Goal: Find specific page/section: Find specific page/section

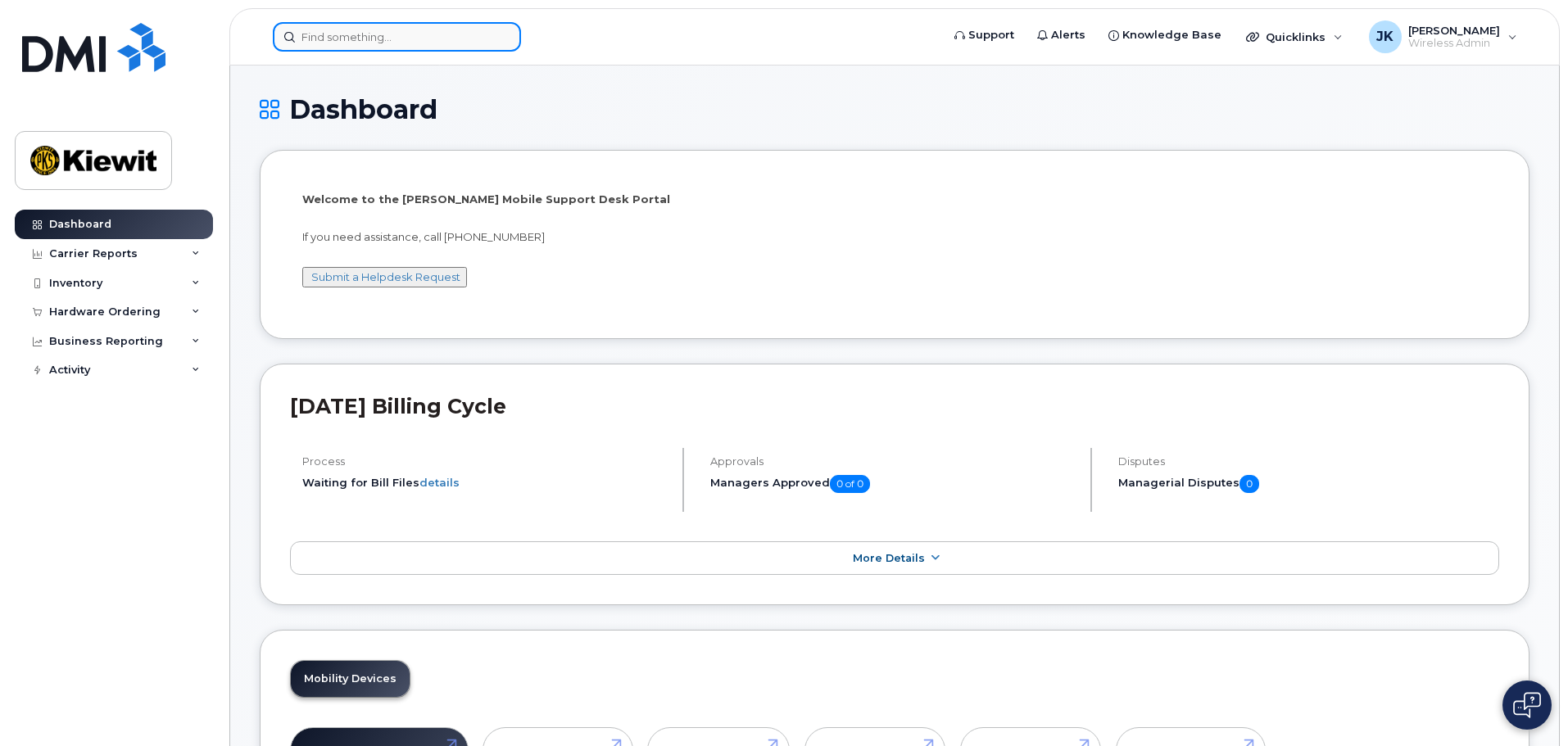
click at [331, 36] on input at bounding box center [397, 37] width 249 height 29
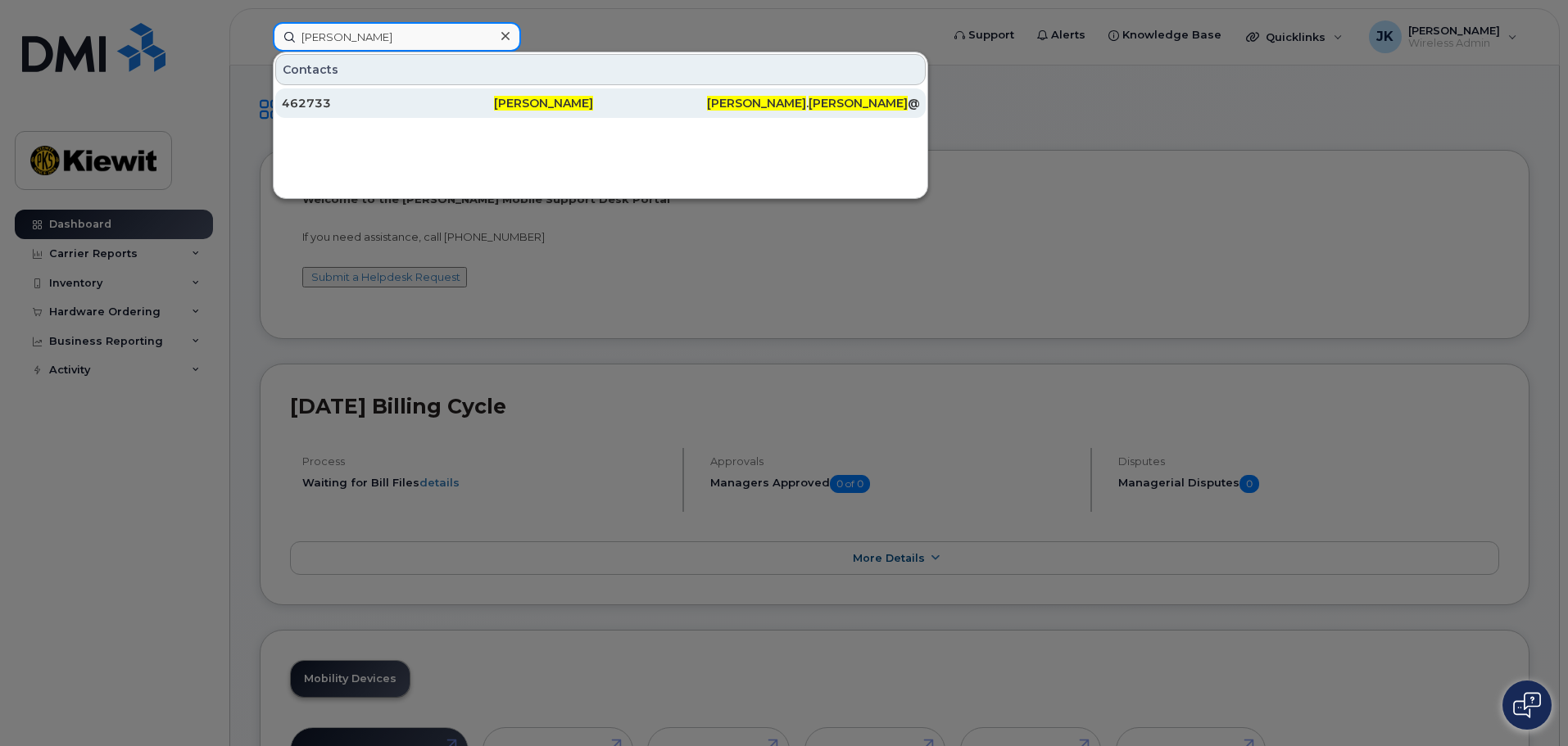
type input "[PERSON_NAME]"
click at [388, 99] on div "462733" at bounding box center [388, 102] width 212 height 16
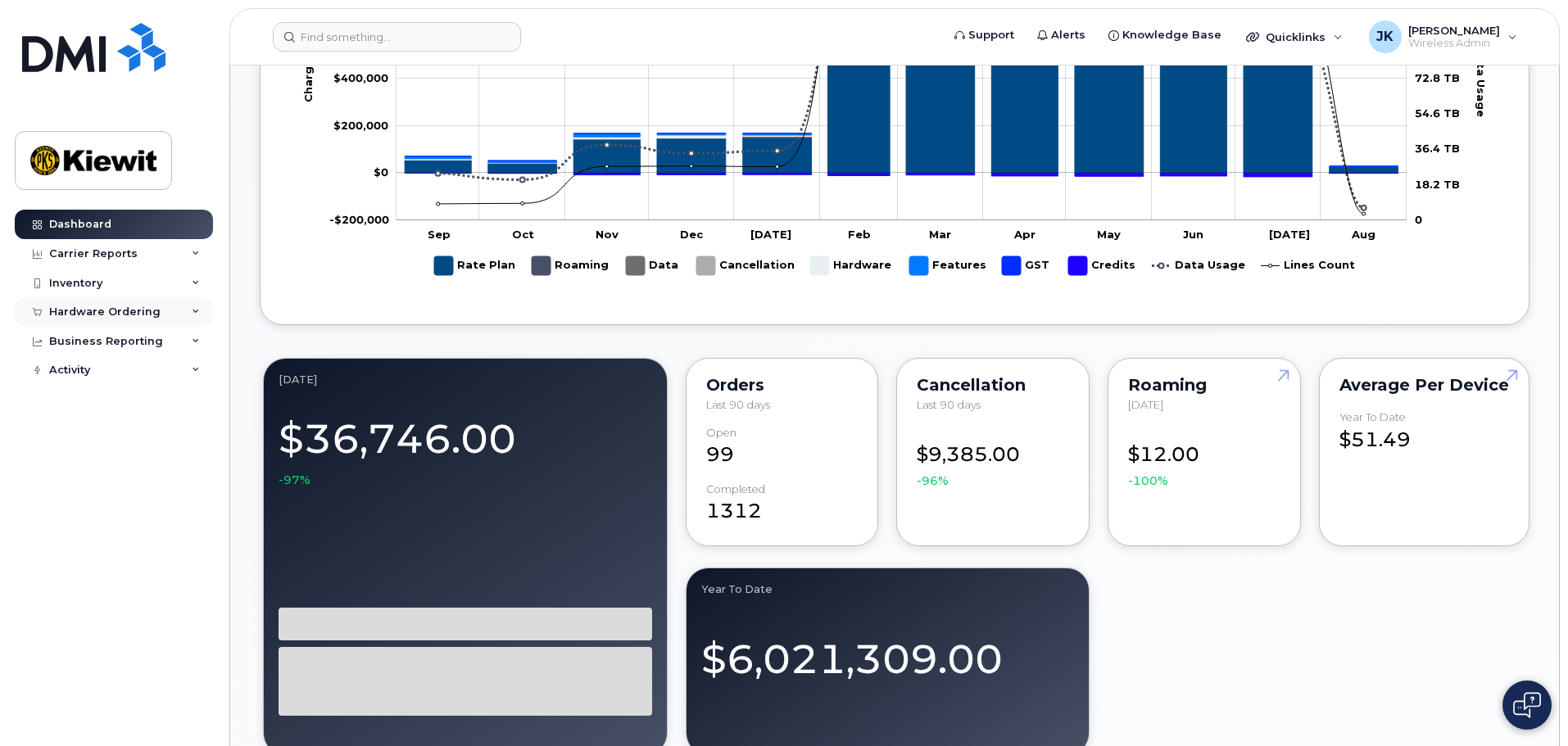
scroll to position [1065, 0]
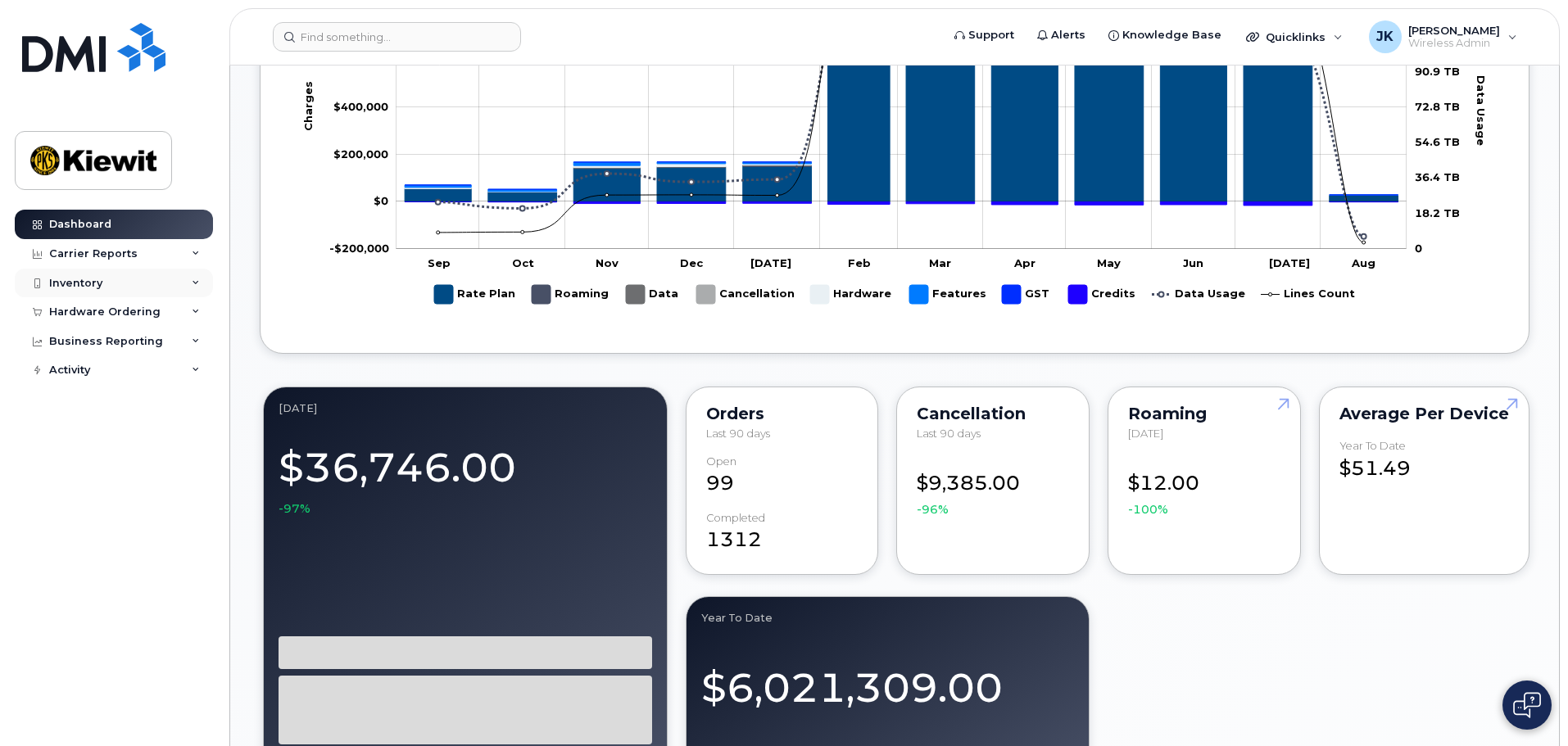
click at [88, 286] on div "Inventory" at bounding box center [75, 283] width 53 height 13
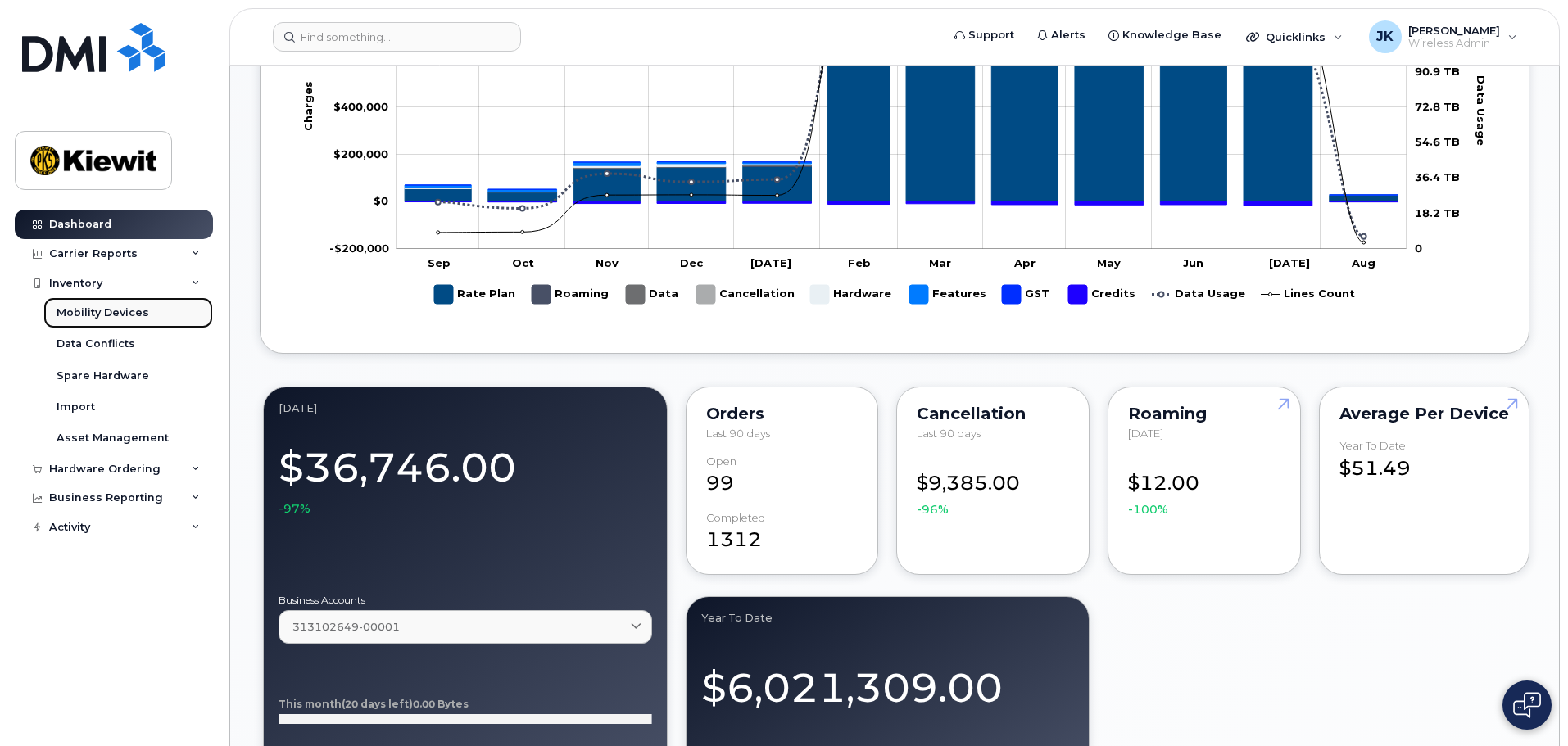
click at [99, 313] on div "Mobility Devices" at bounding box center [102, 313] width 93 height 15
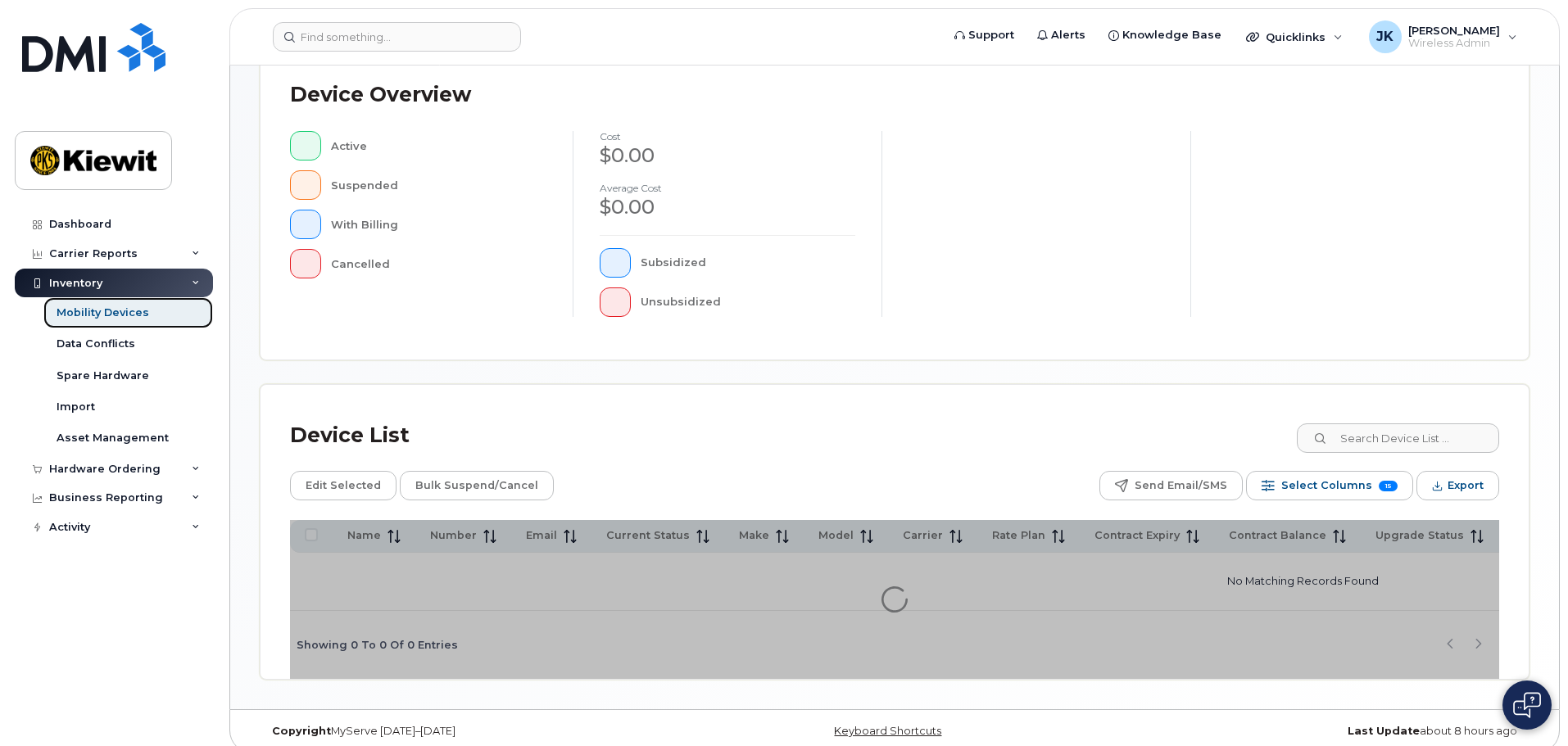
scroll to position [385, 0]
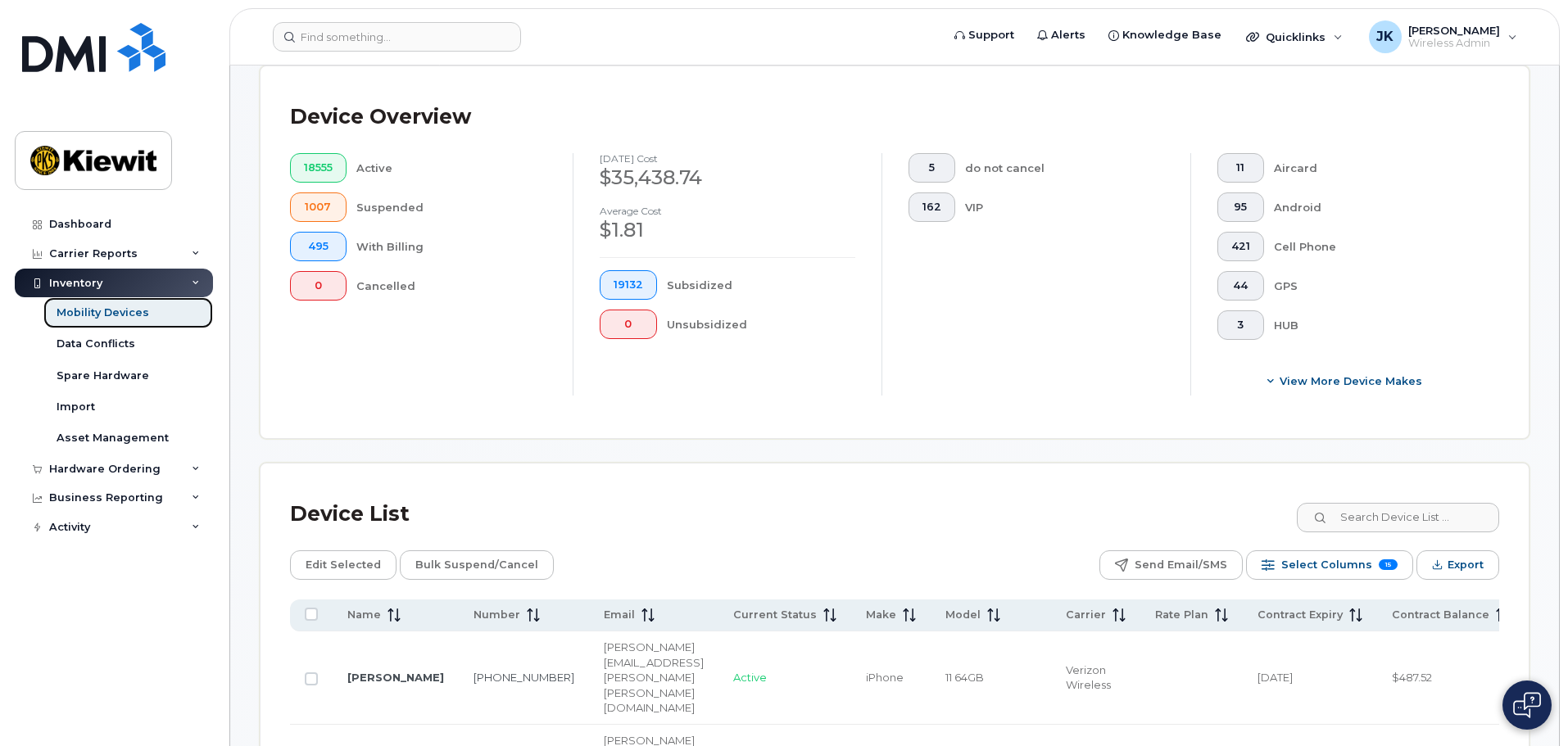
scroll to position [414, 0]
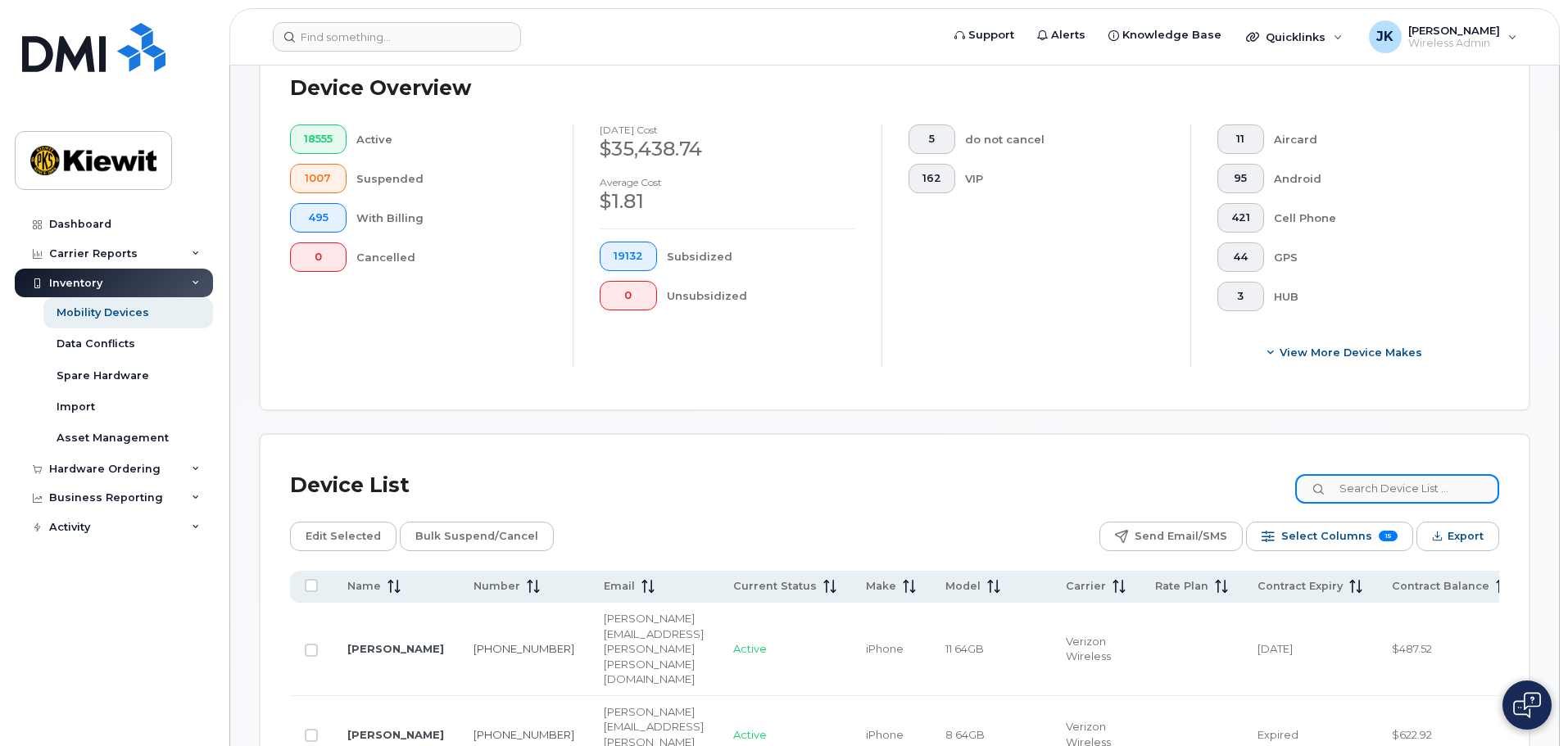
click at [1369, 475] on input at bounding box center [1396, 489] width 204 height 29
type input "p"
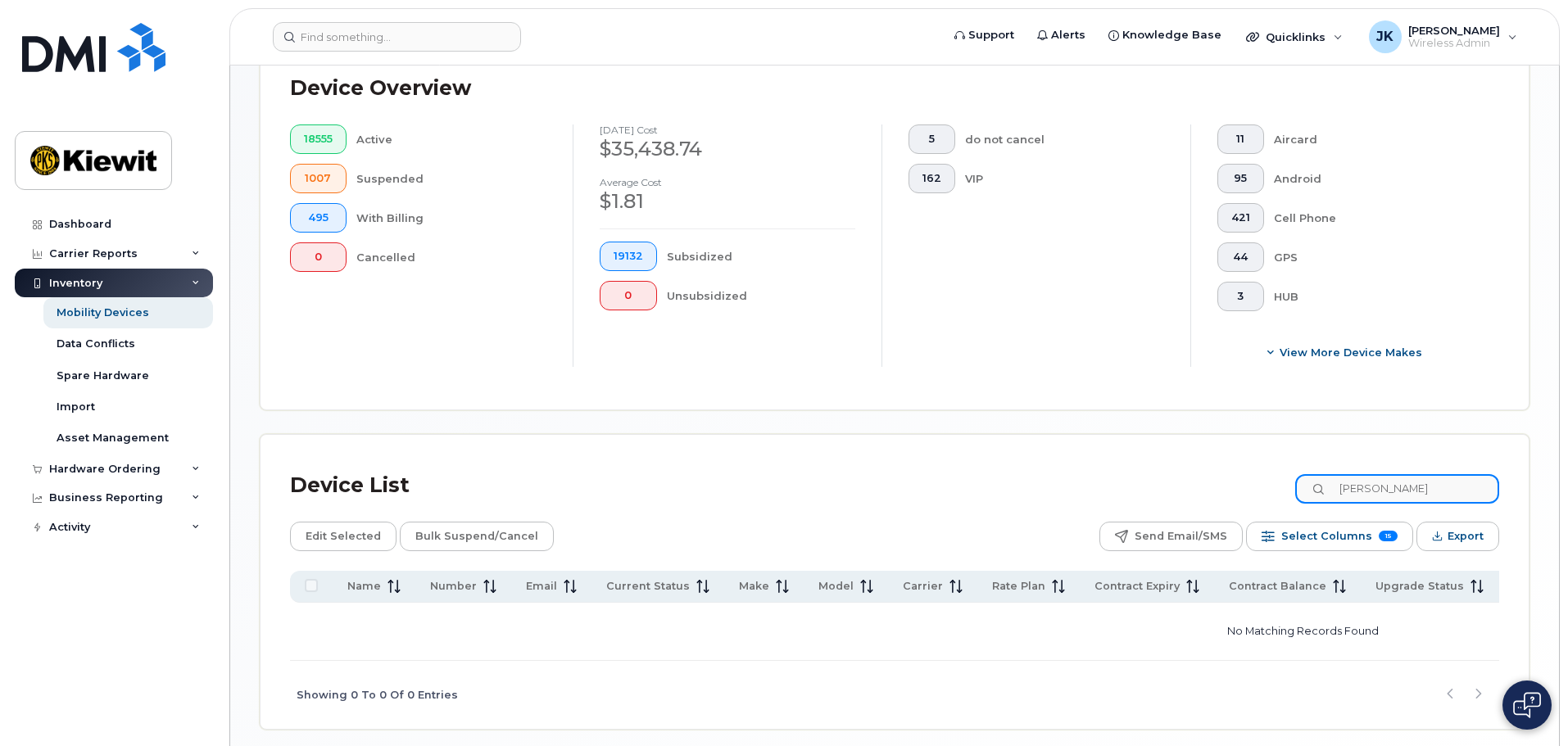
type input "ashworth"
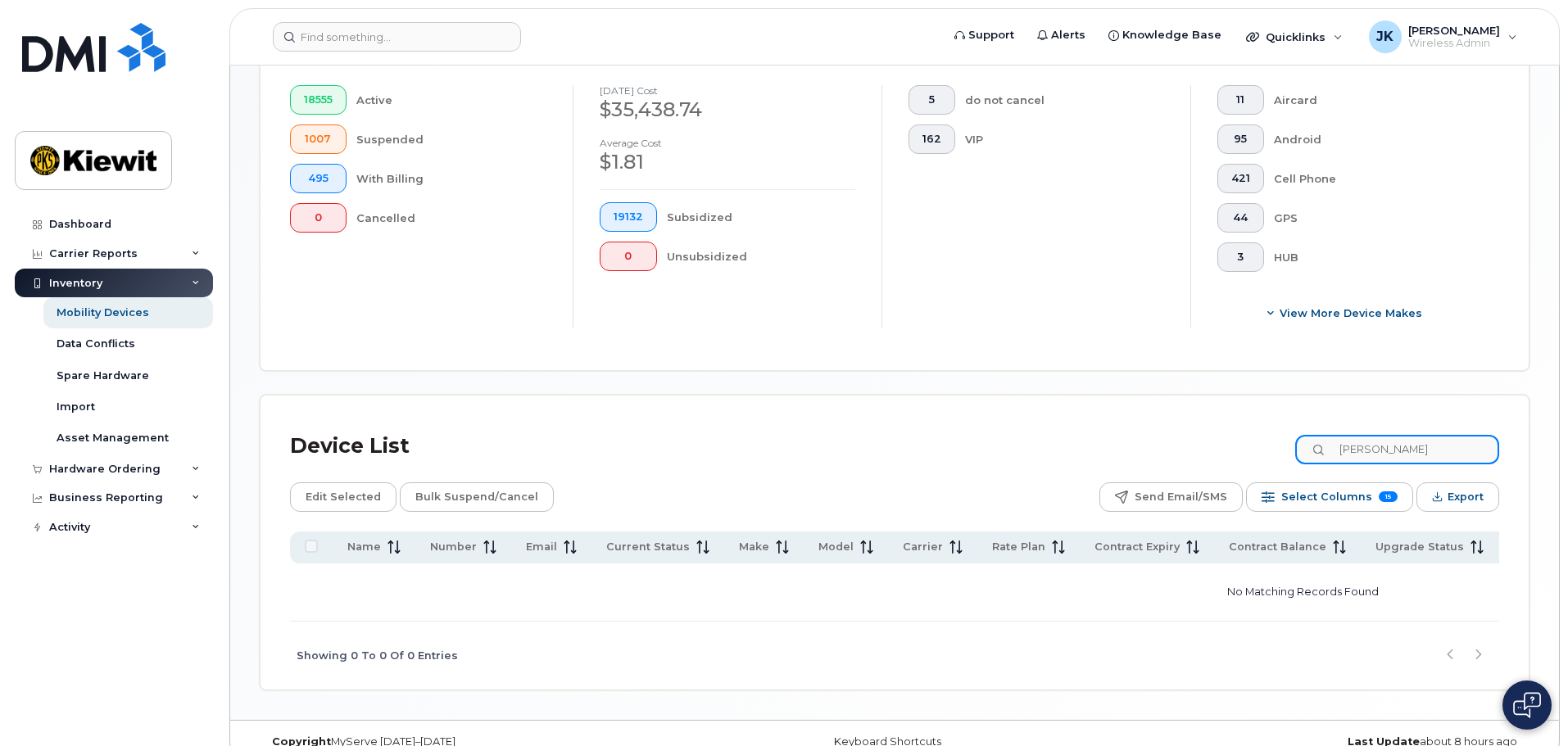
scroll to position [470, 0]
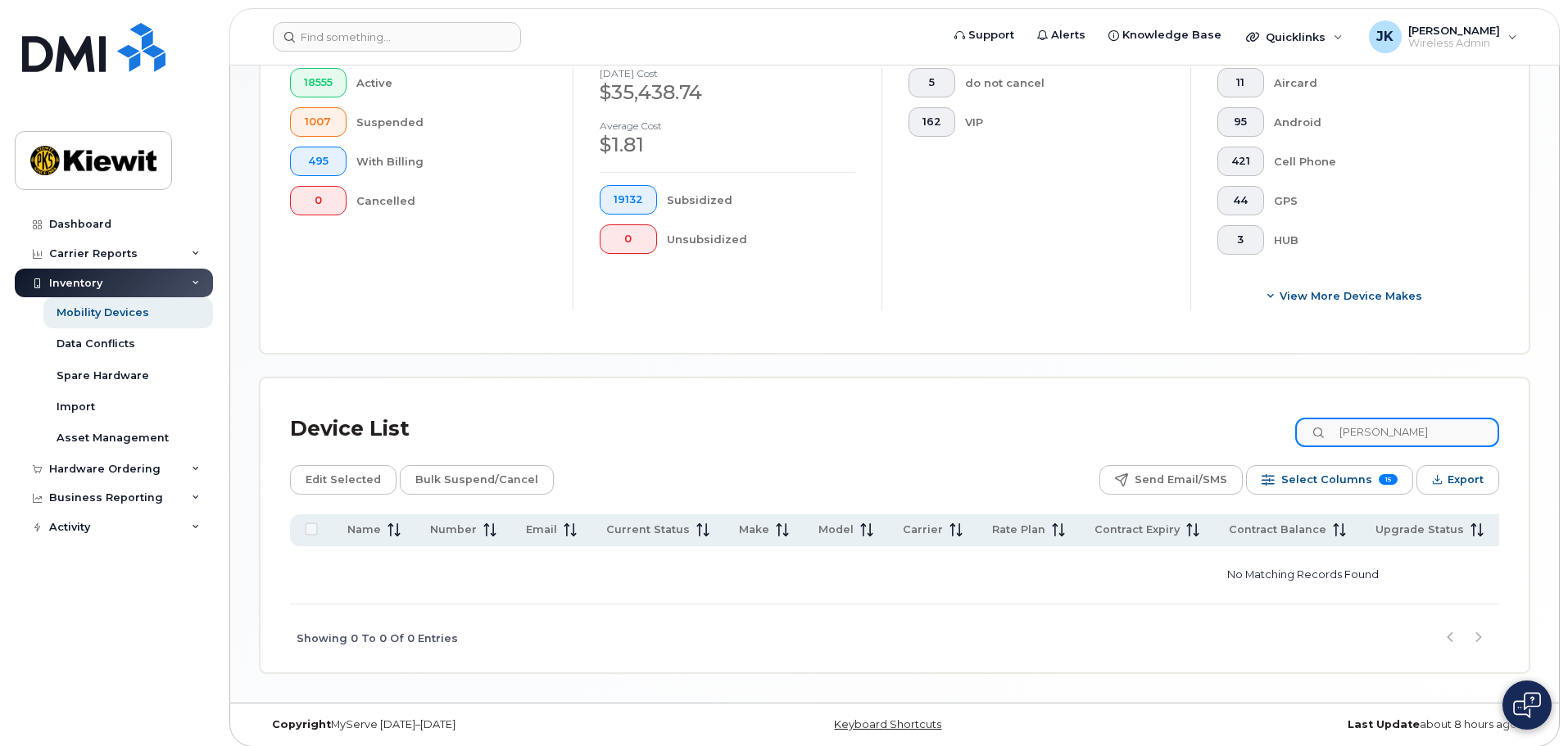
drag, startPoint x: 1412, startPoint y: 419, endPoint x: 1228, endPoint y: 409, distance: 184.3
click at [1228, 409] on div "Device List ashworth" at bounding box center [894, 429] width 1210 height 42
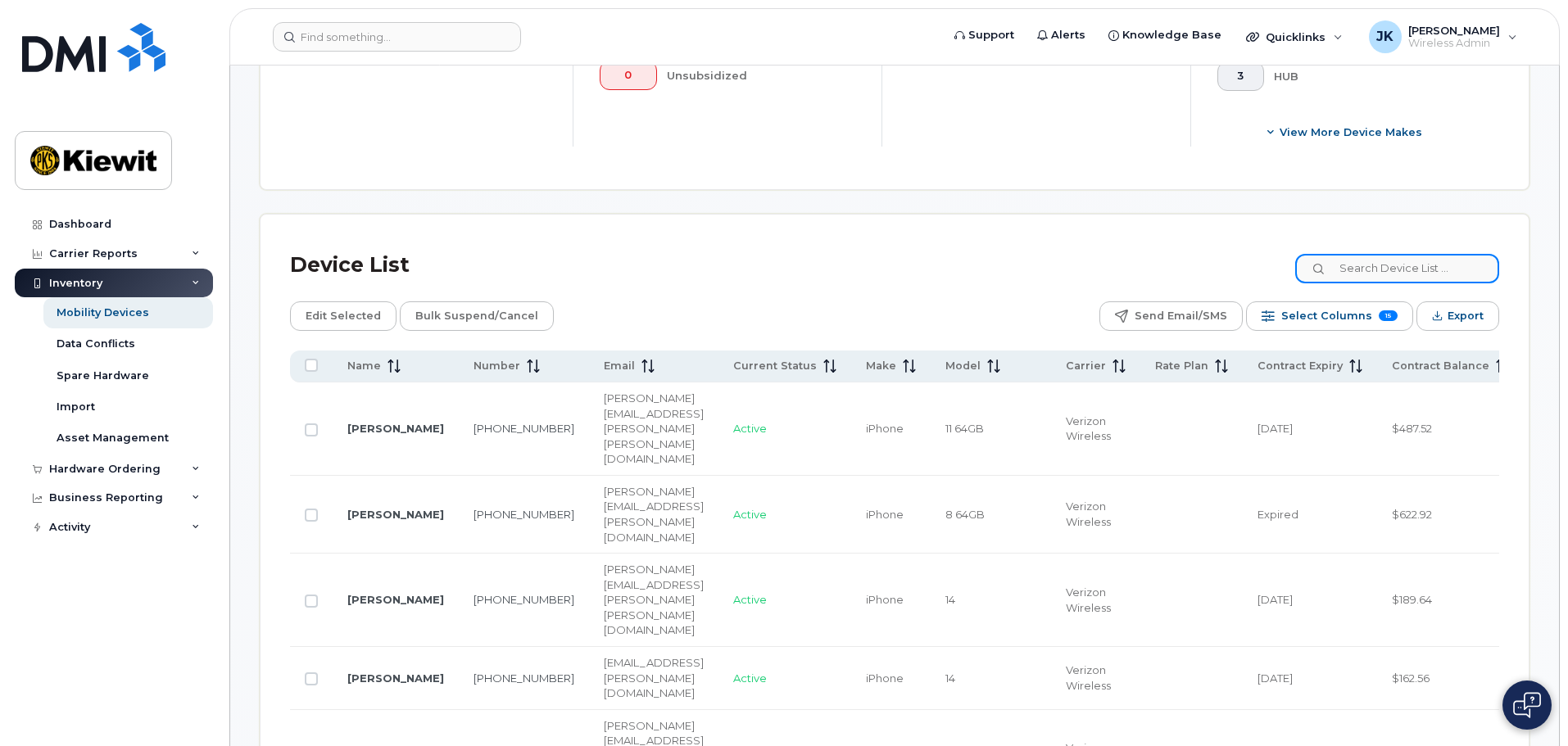
scroll to position [552, 0]
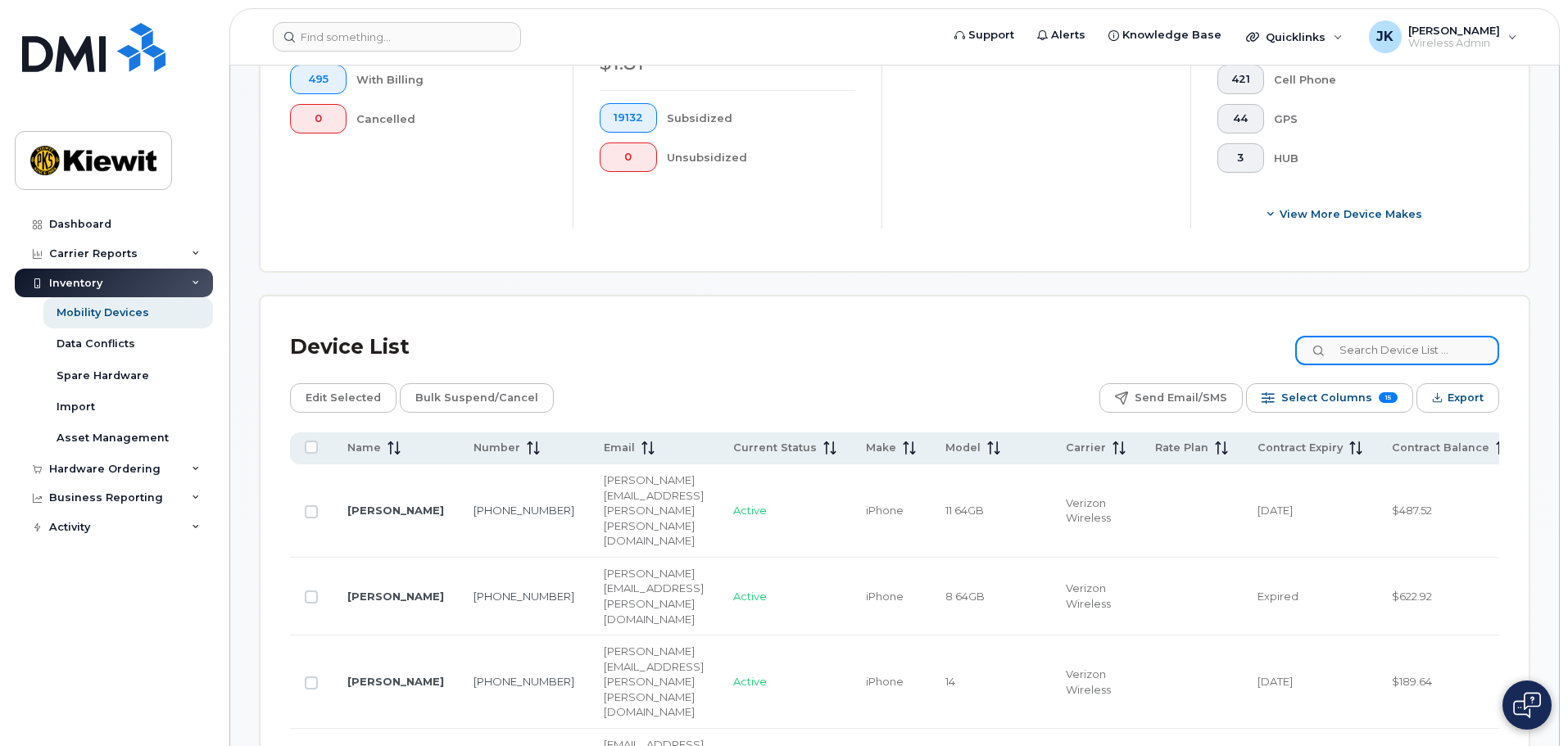
click at [1358, 336] on input at bounding box center [1396, 350] width 204 height 29
type input "paul.ashworth"
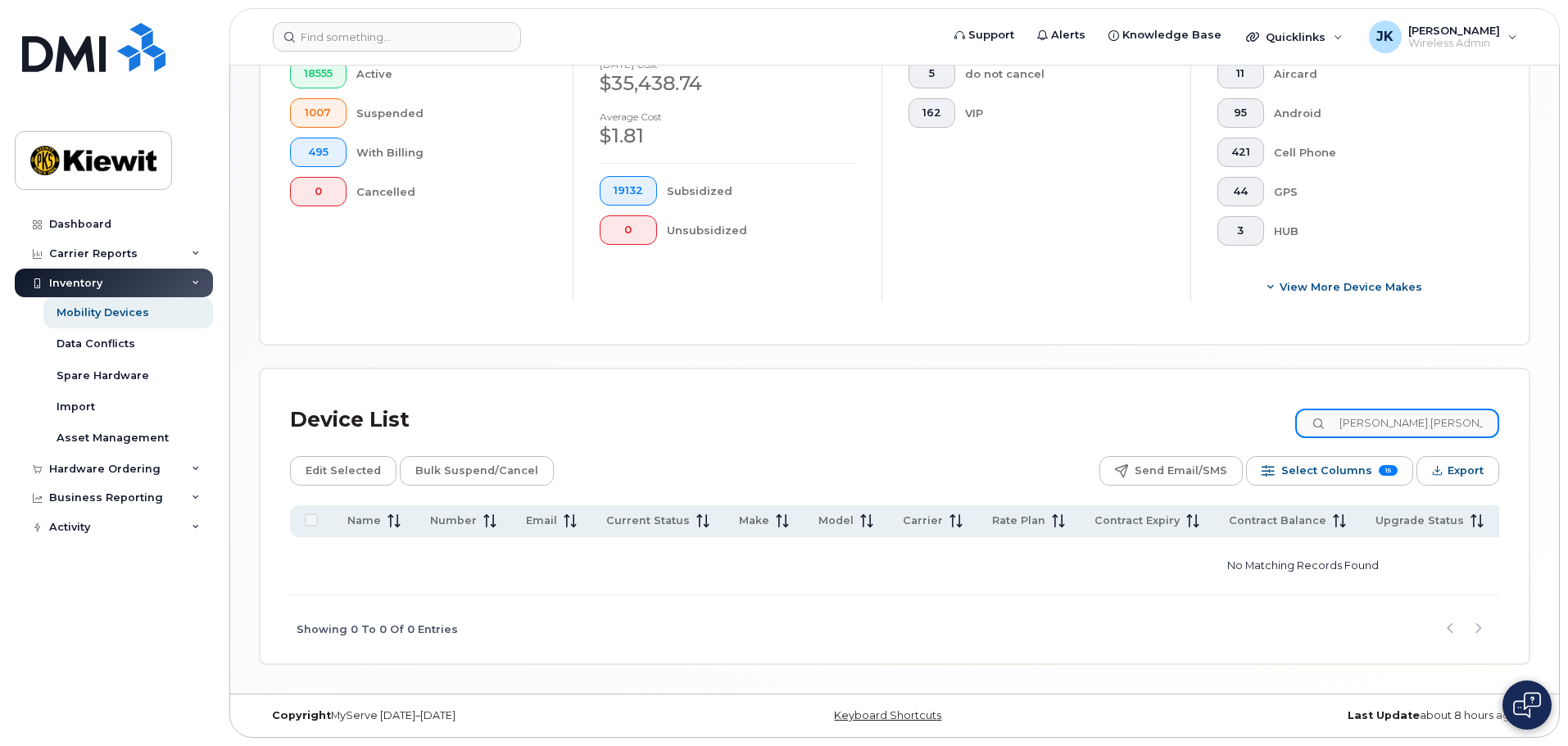
scroll to position [470, 0]
